Goal: Learn about a topic

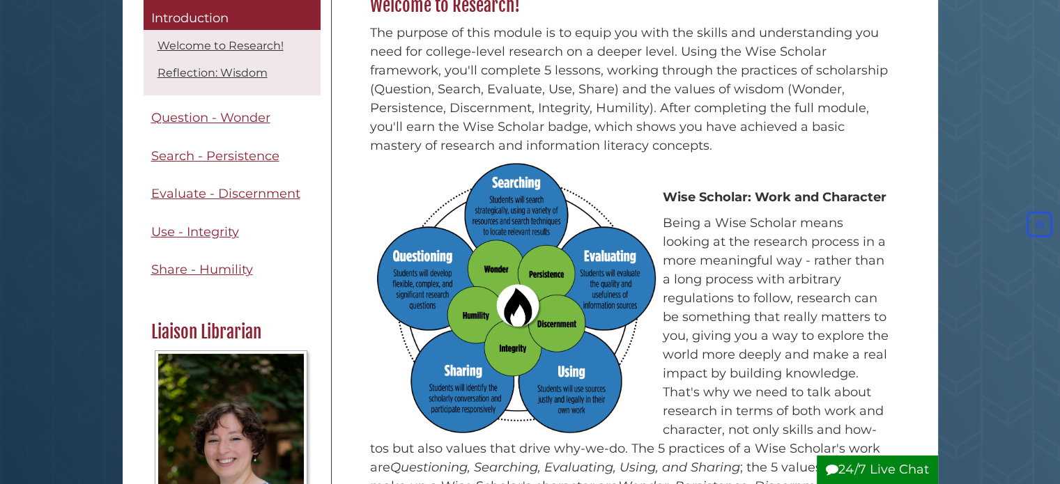
scroll to position [209, 0]
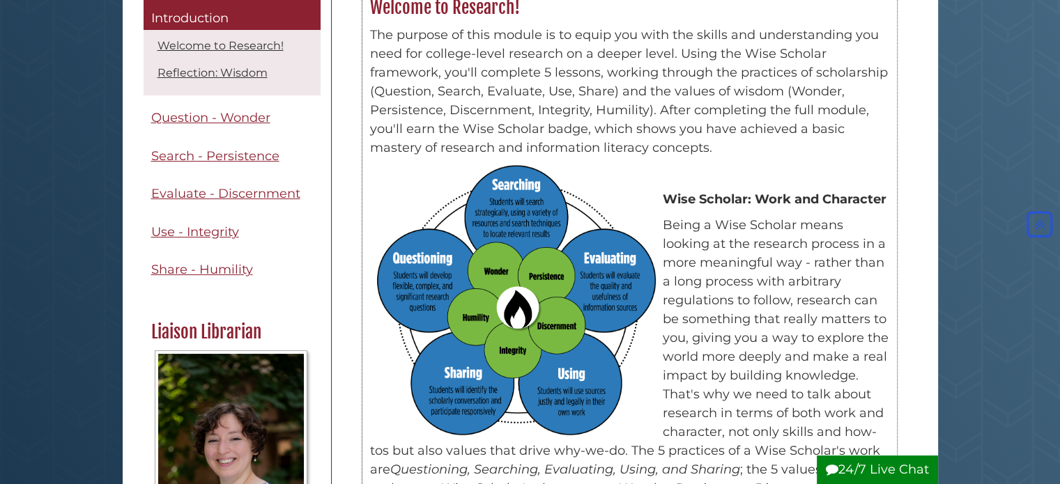
click at [512, 303] on img at bounding box center [516, 299] width 279 height 271
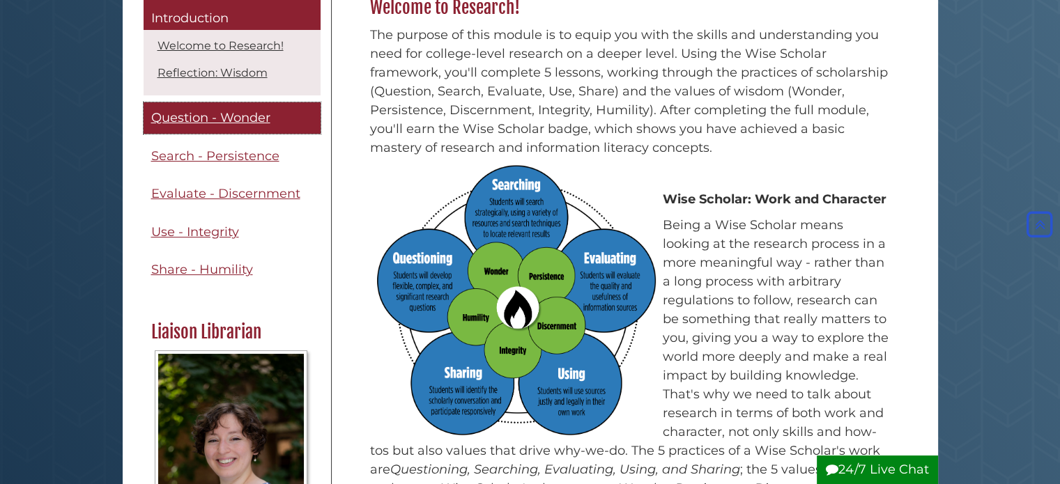
click at [230, 114] on span "Question - Wonder" at bounding box center [210, 118] width 119 height 15
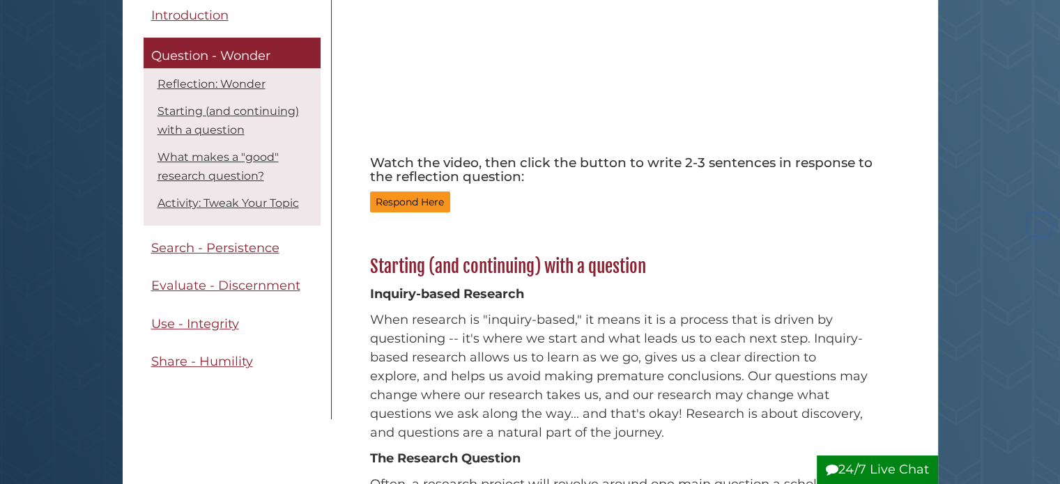
scroll to position [348, 0]
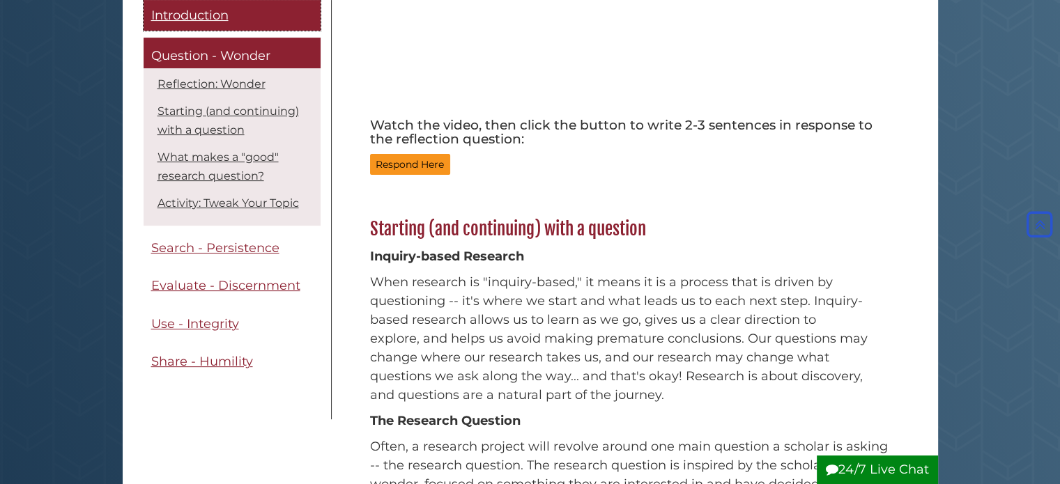
click at [184, 19] on span "Introduction" at bounding box center [189, 15] width 77 height 15
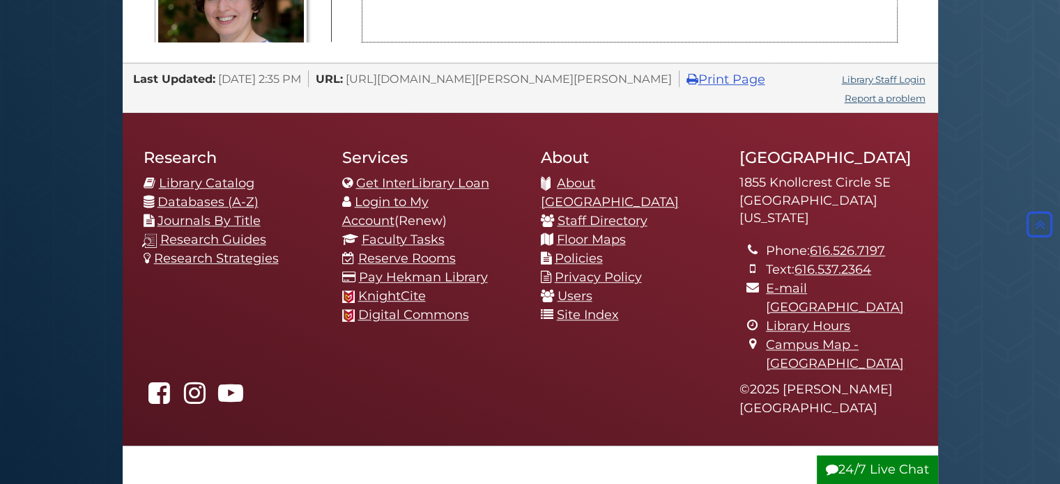
scroll to position [992, 0]
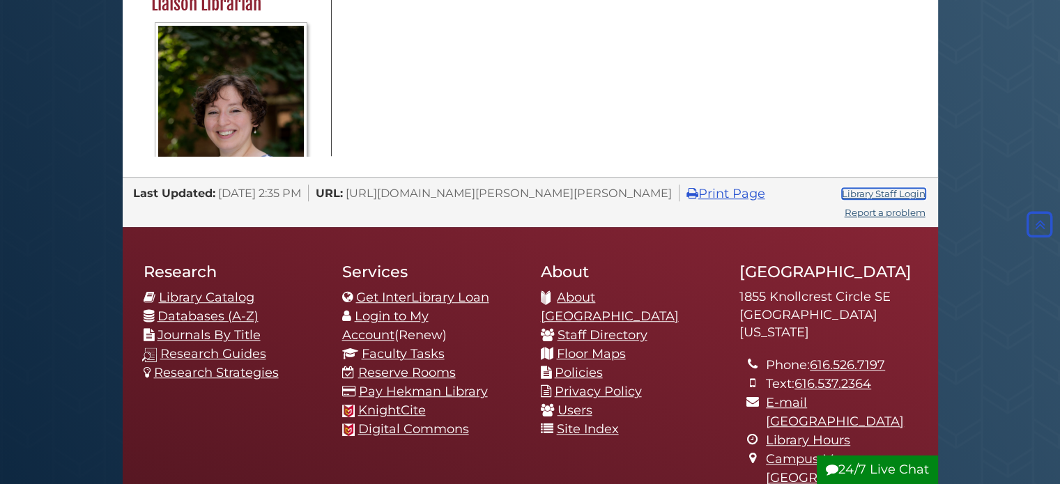
click at [881, 196] on link "Library Staff Login" at bounding box center [884, 193] width 84 height 11
